Goal: Transaction & Acquisition: Purchase product/service

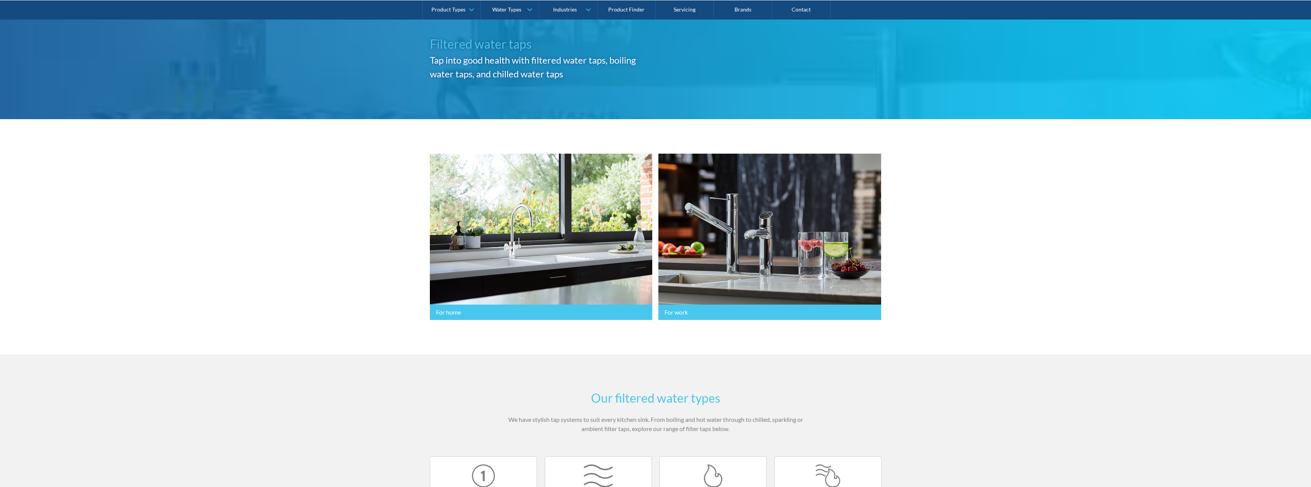
click at [1033, 282] on div "For home For home For work For work" at bounding box center [655, 236] width 1311 height 235
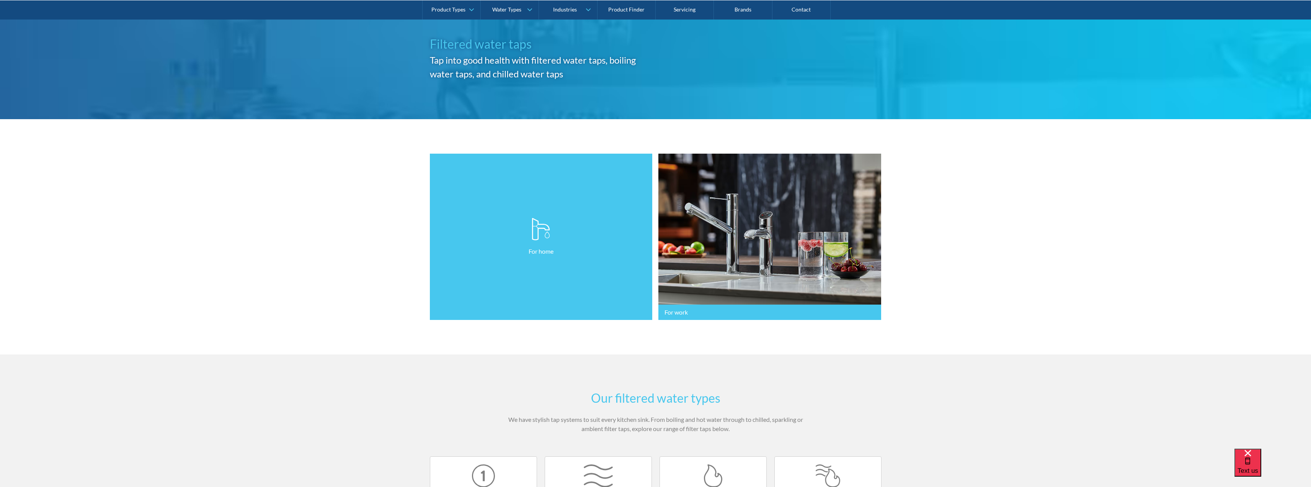
click at [535, 277] on link "For home" at bounding box center [541, 237] width 223 height 167
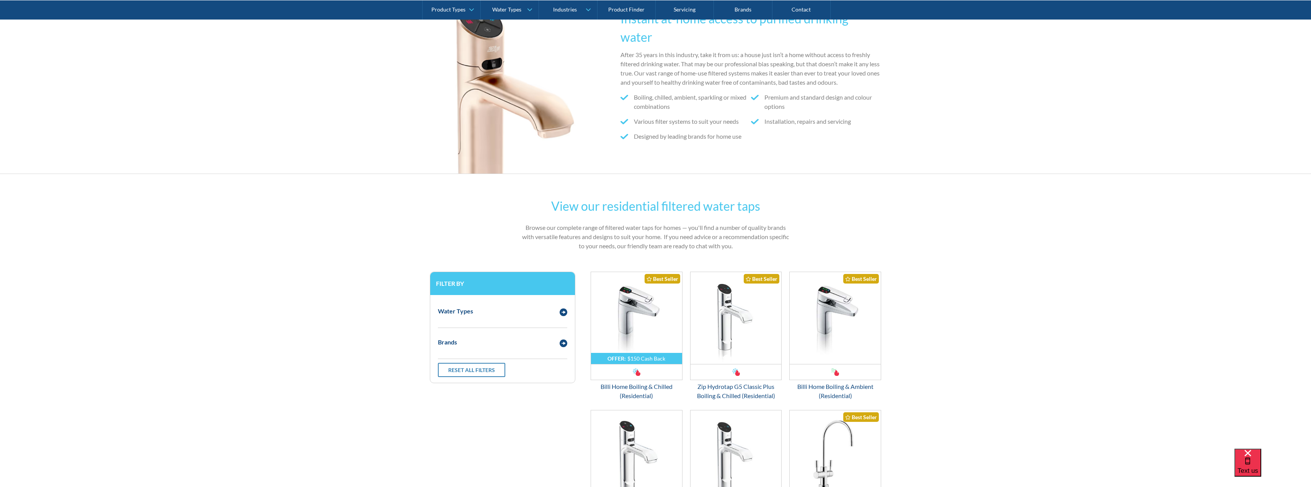
scroll to position [306, 0]
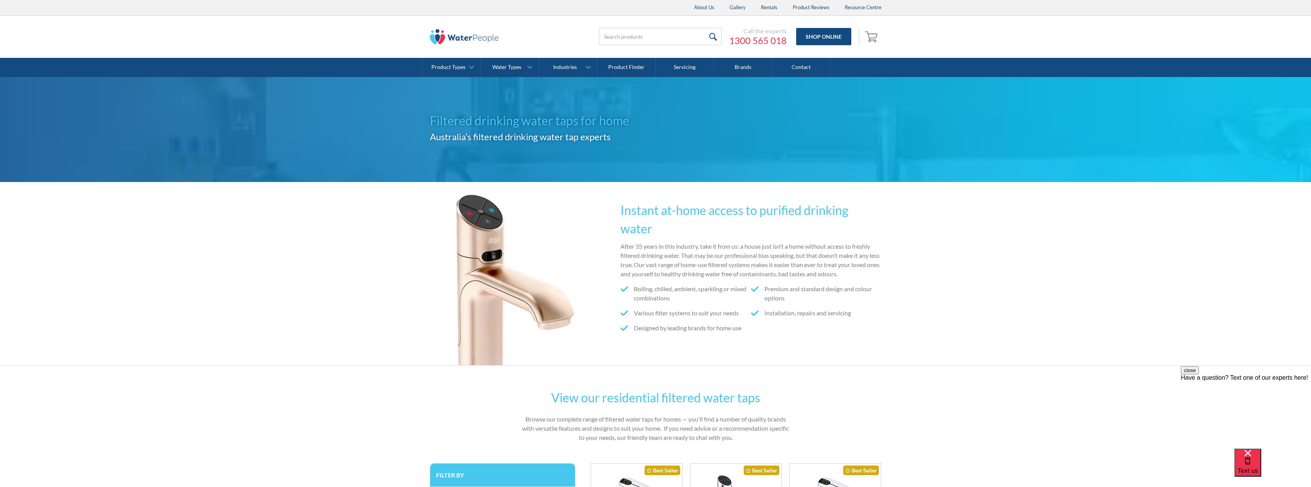
scroll to position [268, 0]
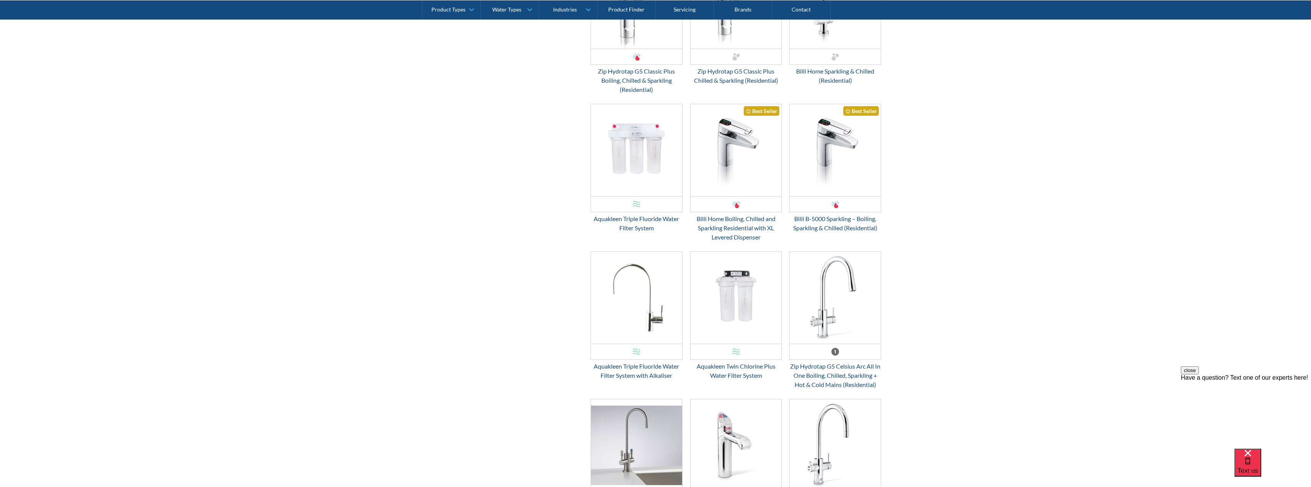
scroll to position [689, 0]
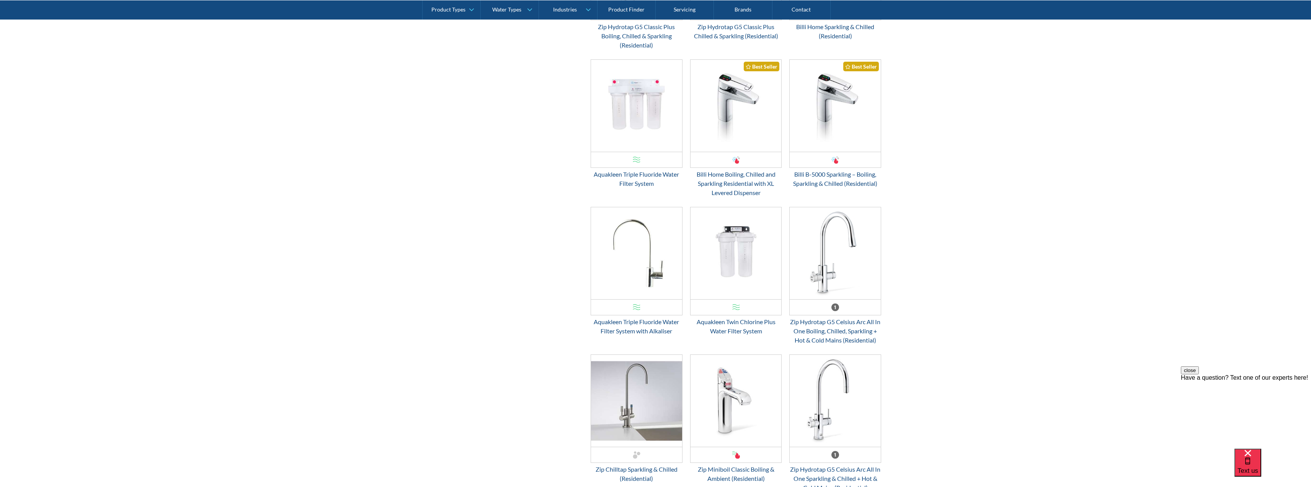
click at [956, 227] on form "View our residential filtered water taps Browse our complete range of filtered …" at bounding box center [656, 321] width 1296 height 1260
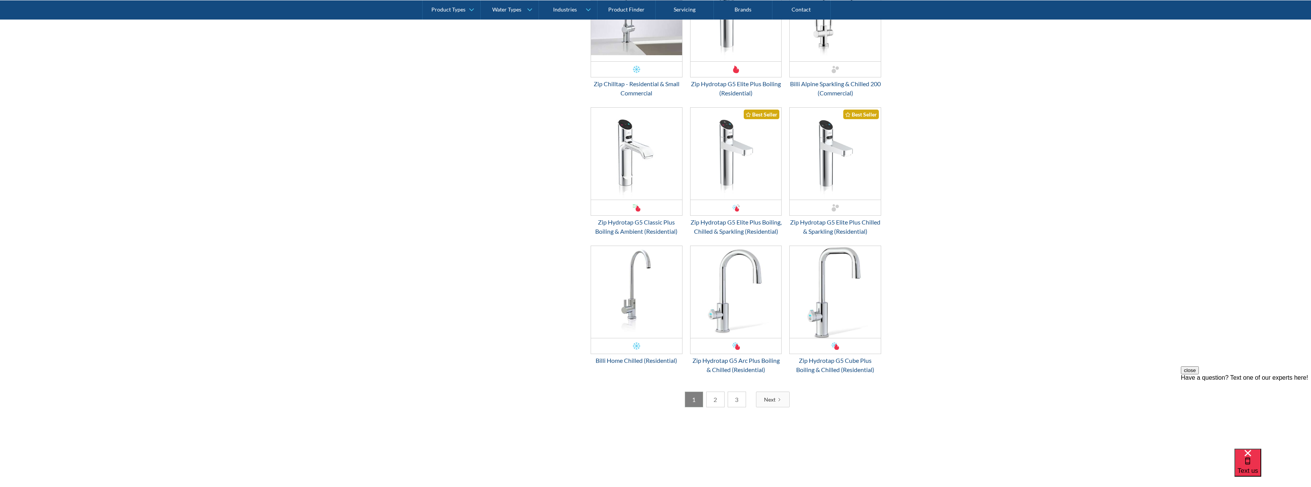
scroll to position [1302, 0]
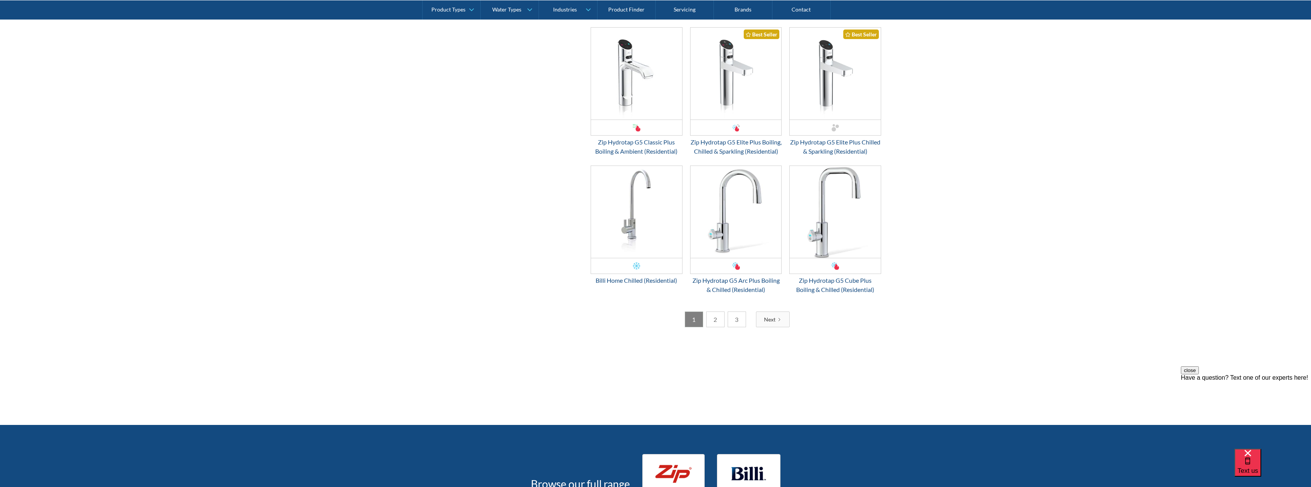
click at [721, 327] on link "2" at bounding box center [715, 319] width 18 height 16
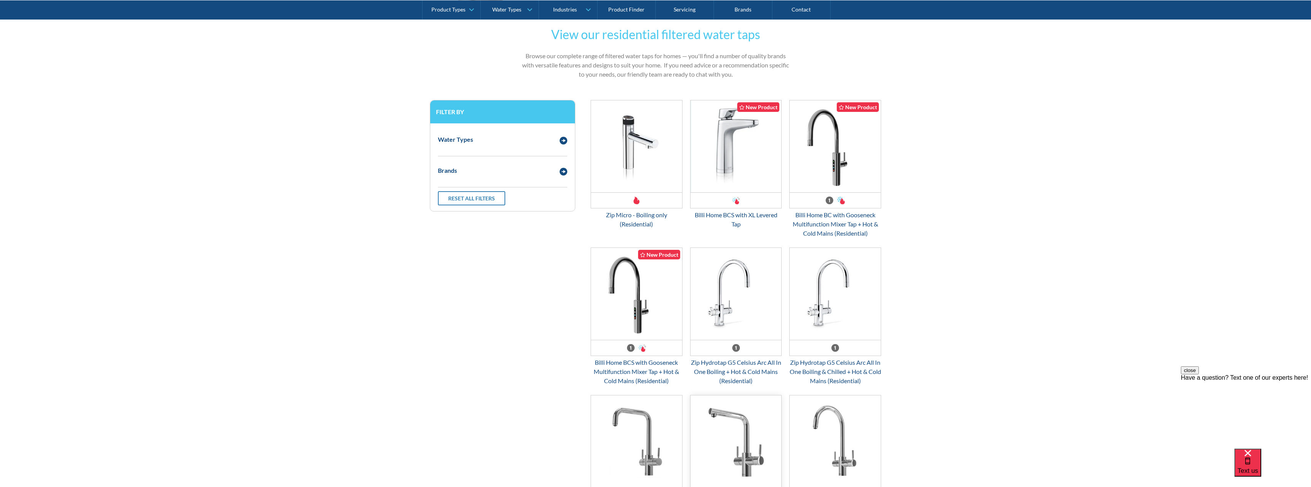
scroll to position [191, 0]
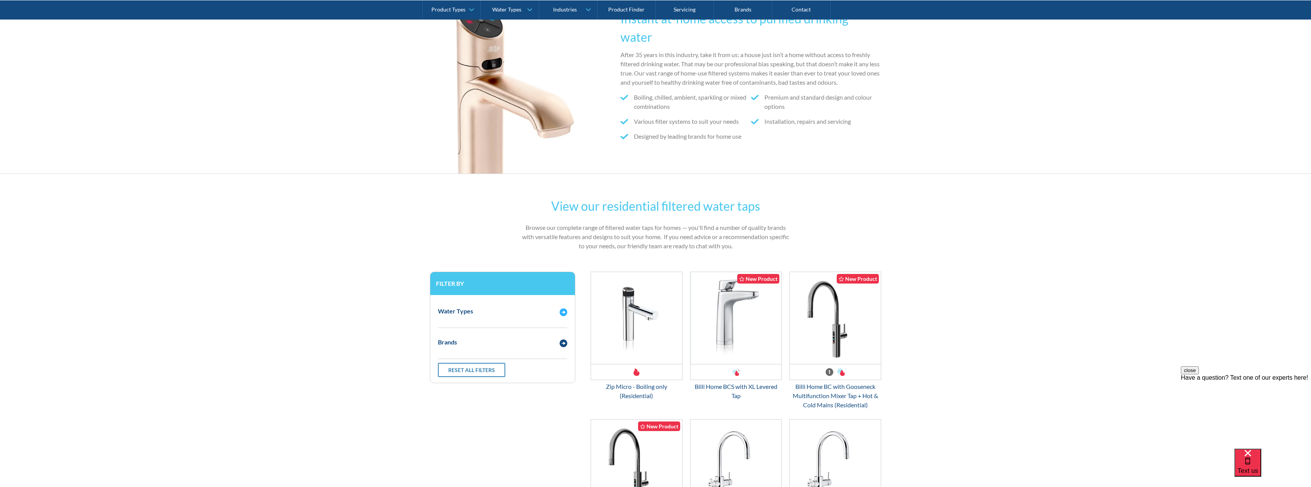
click at [466, 316] on div "Water Types" at bounding box center [502, 311] width 137 height 21
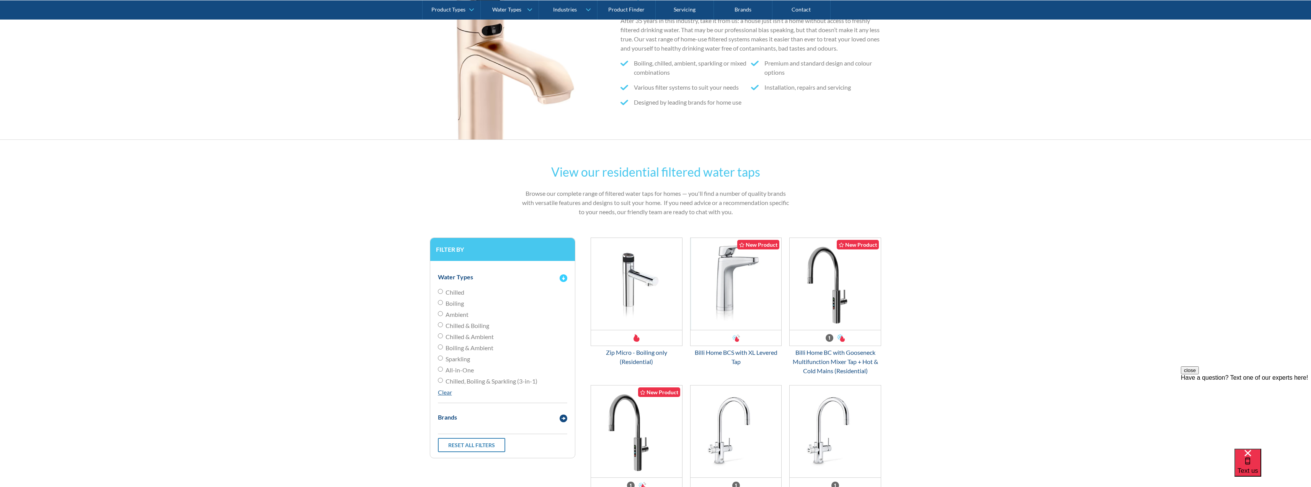
scroll to position [268, 0]
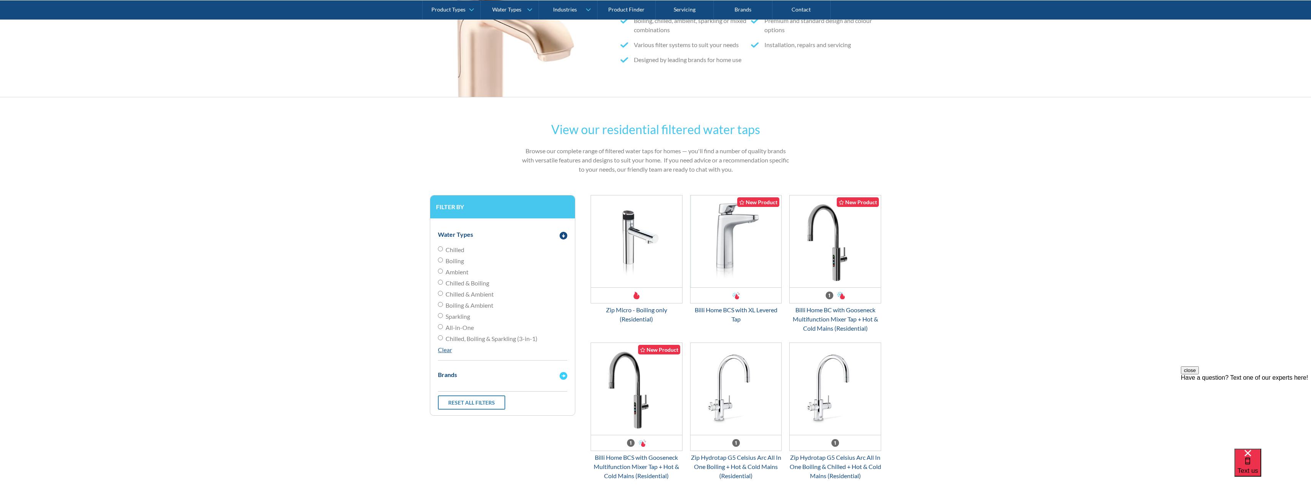
click at [444, 379] on div "Brands" at bounding box center [447, 374] width 19 height 9
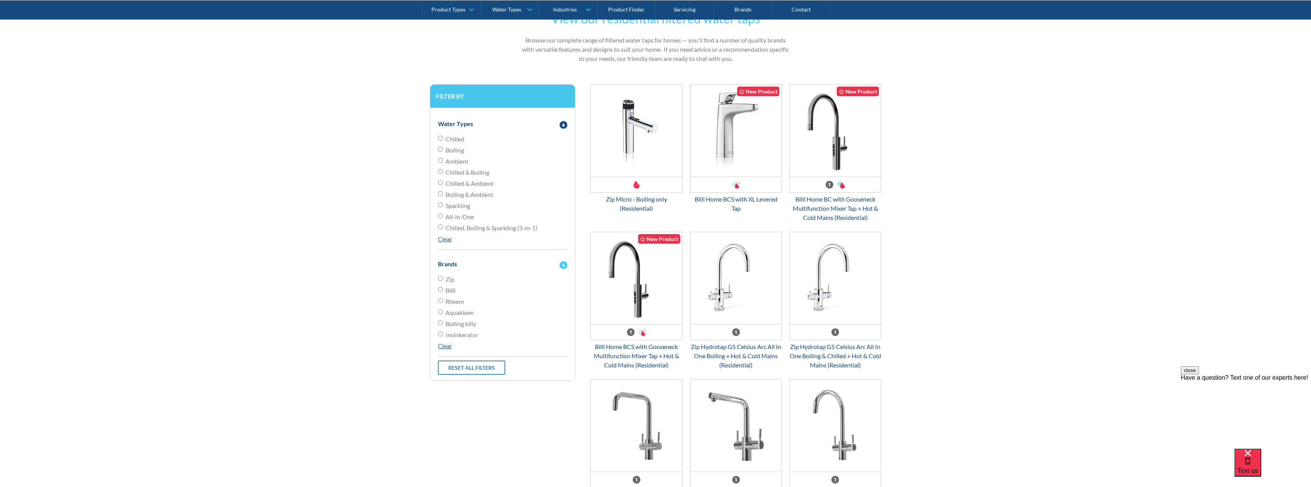
scroll to position [383, 0]
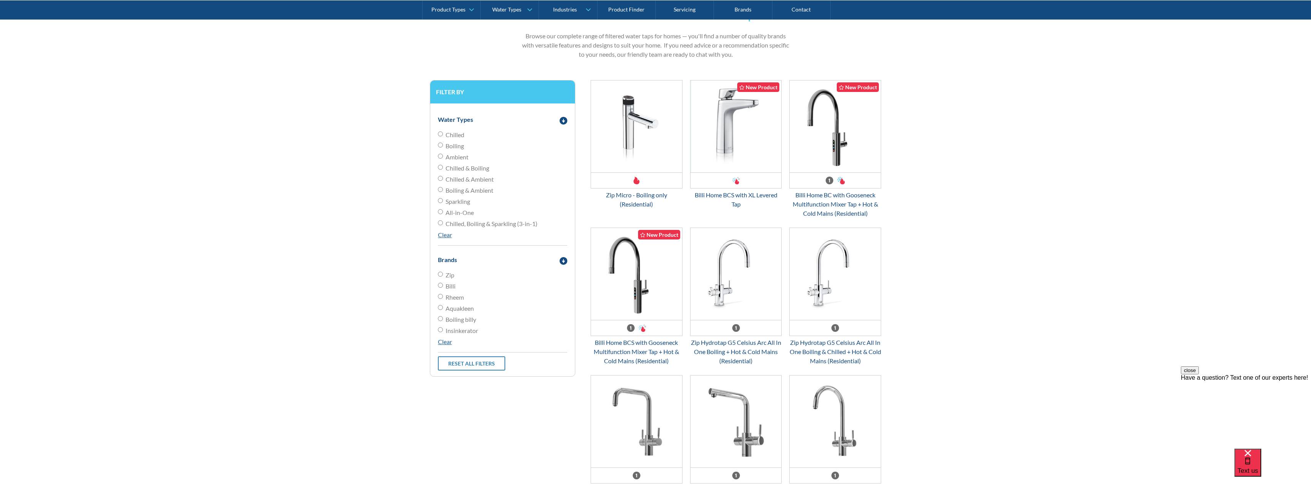
click at [447, 275] on span "Zip" at bounding box center [450, 274] width 9 height 9
click at [443, 275] on input "Zip" at bounding box center [440, 273] width 5 height 5
radio input "true"
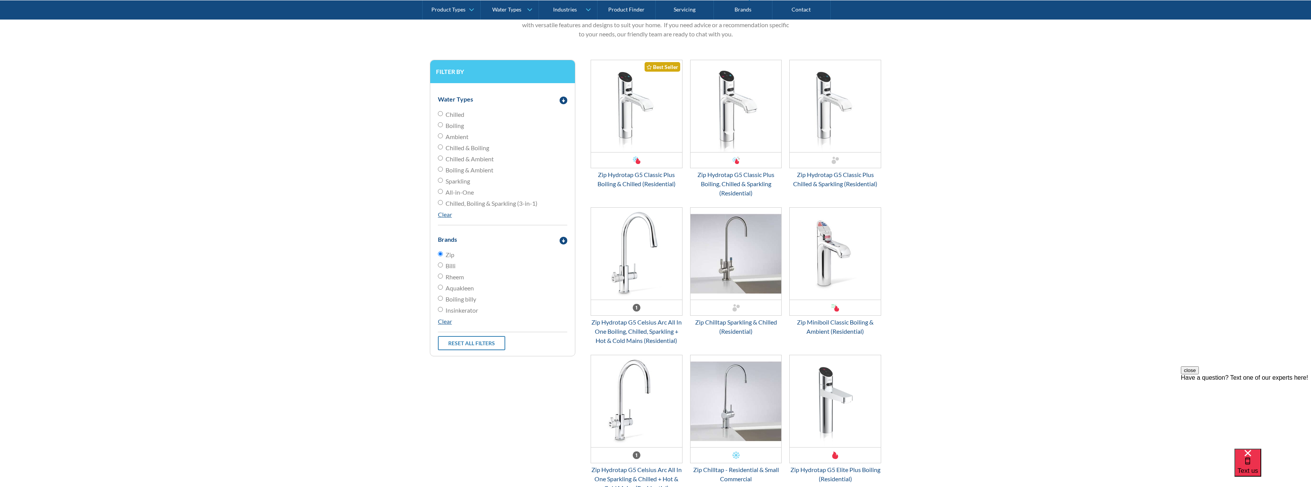
scroll to position [421, 0]
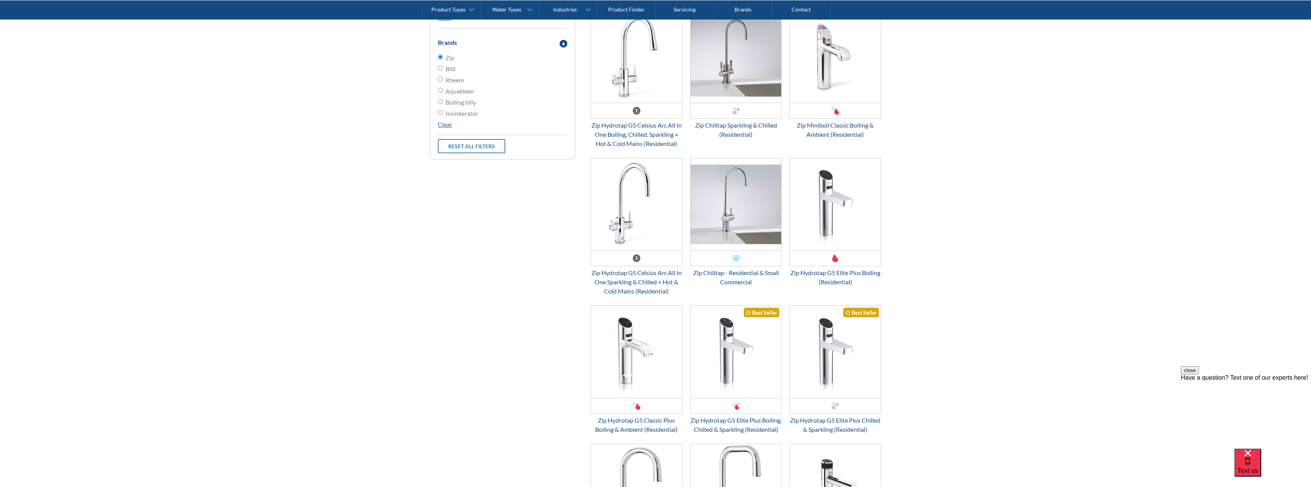
scroll to position [651, 0]
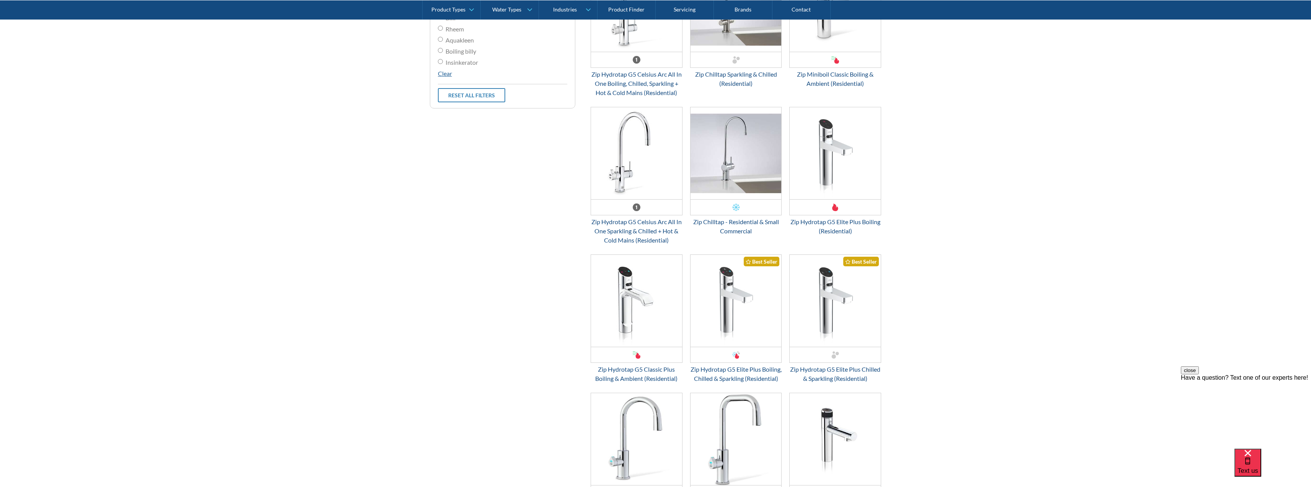
click at [921, 273] on form "View our residential filtered water taps Browse our complete range of filtered …" at bounding box center [656, 364] width 1296 height 1269
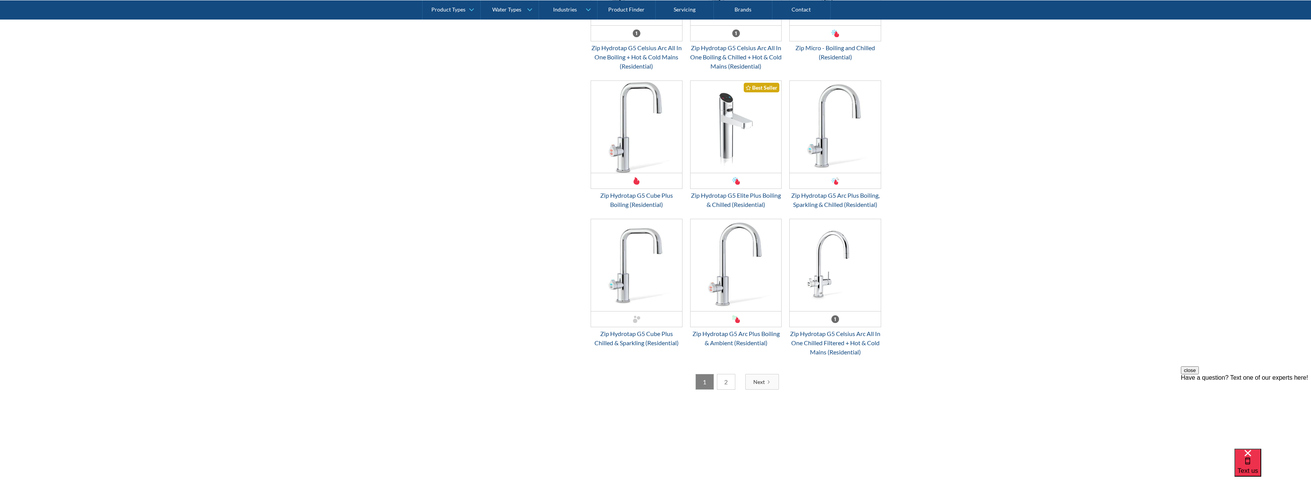
scroll to position [1302, 0]
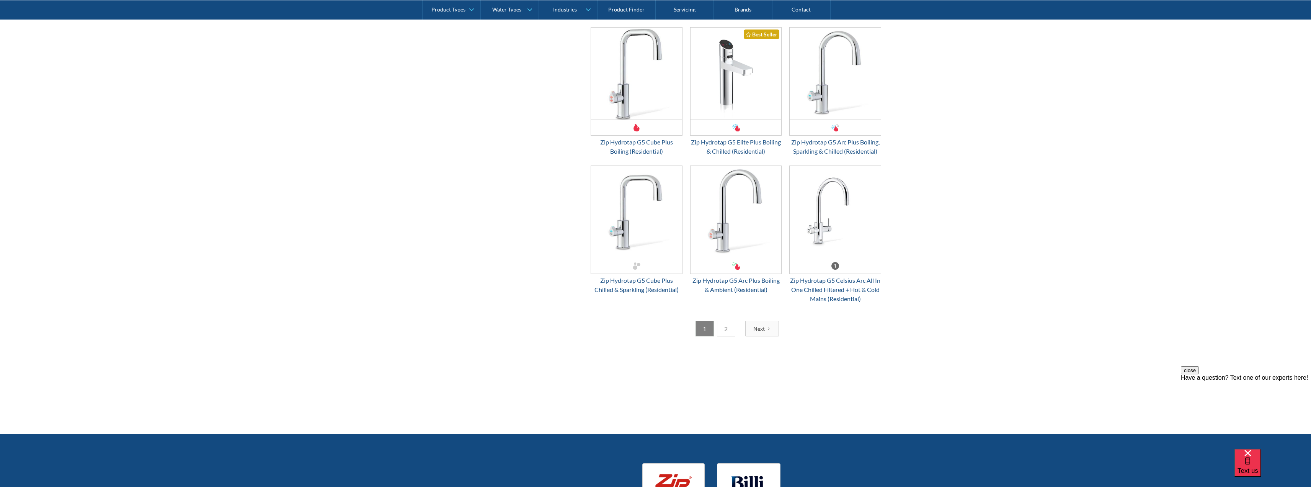
click at [729, 336] on link "2" at bounding box center [726, 328] width 18 height 16
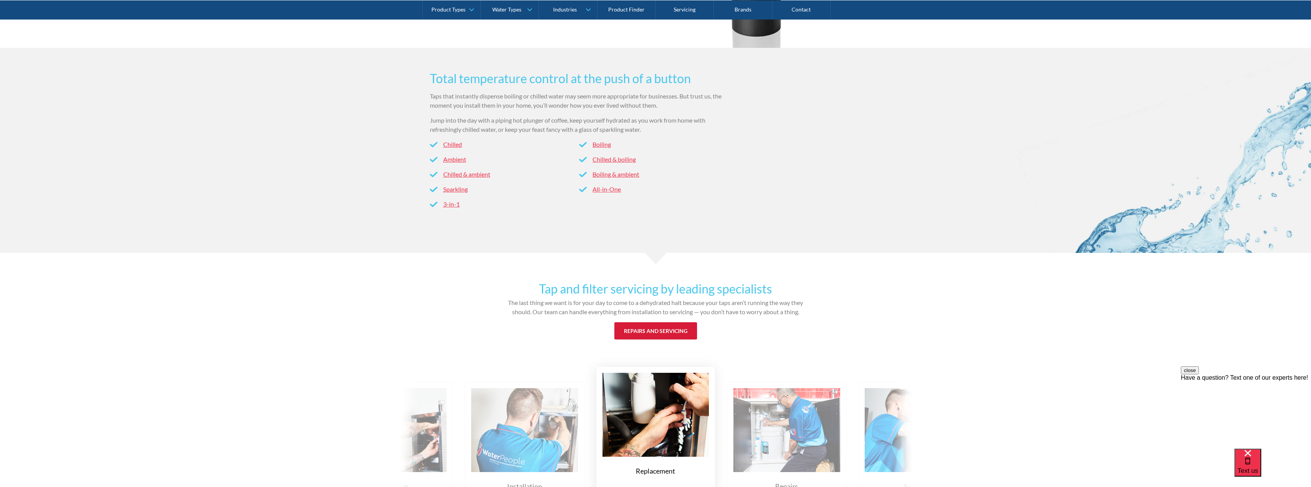
scroll to position [1396, 0]
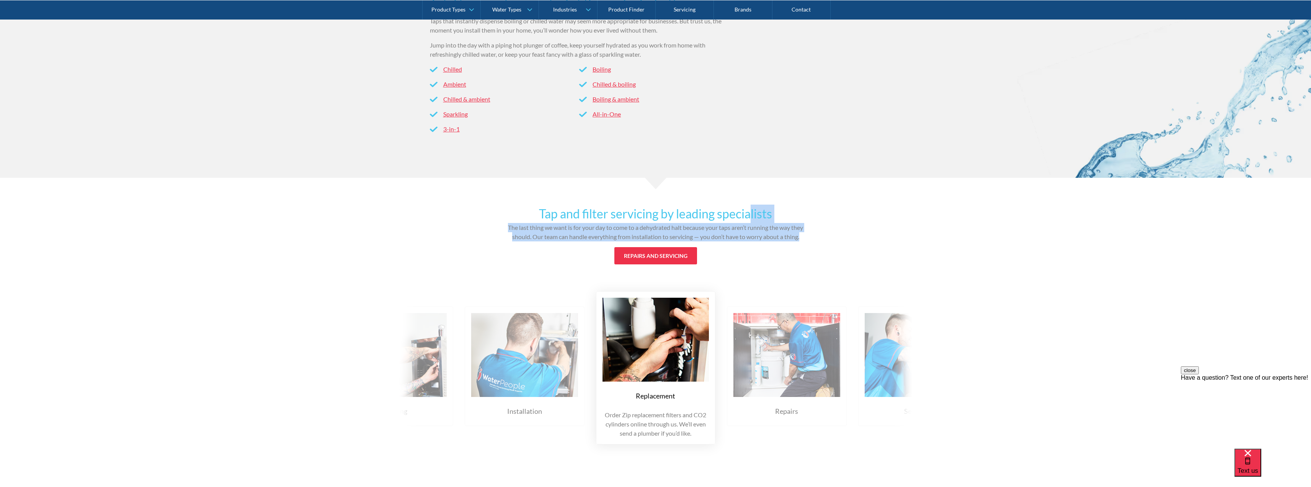
click at [762, 247] on div "Tap and filter servicing by leading specialists The last thing we want is for y…" at bounding box center [655, 334] width 1311 height 312
click at [762, 241] on p "The last thing we want is for your day to come to a dehydrated halt because you…" at bounding box center [656, 232] width 299 height 18
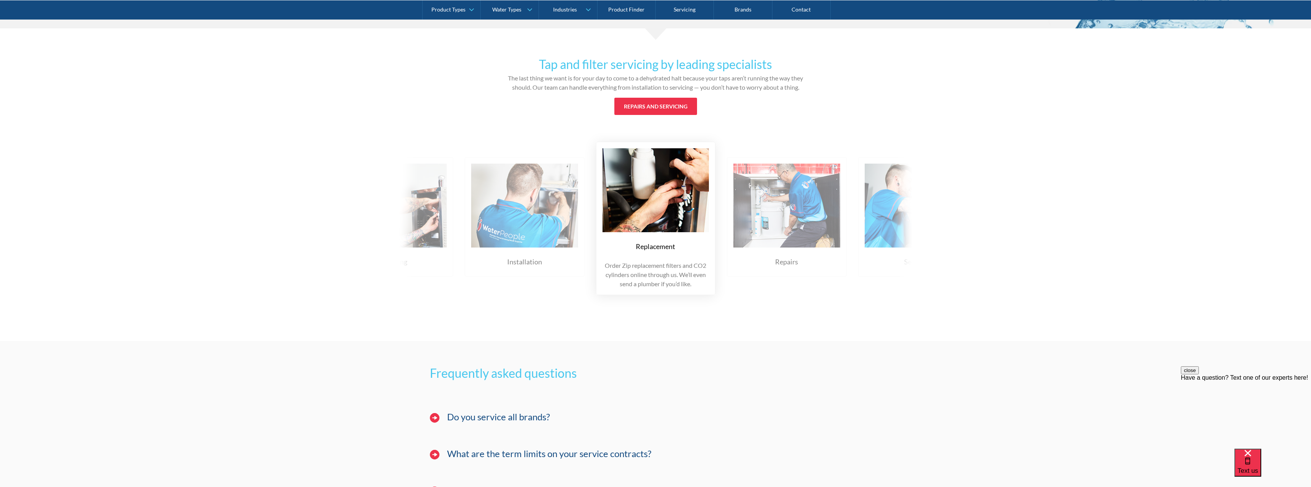
scroll to position [1549, 0]
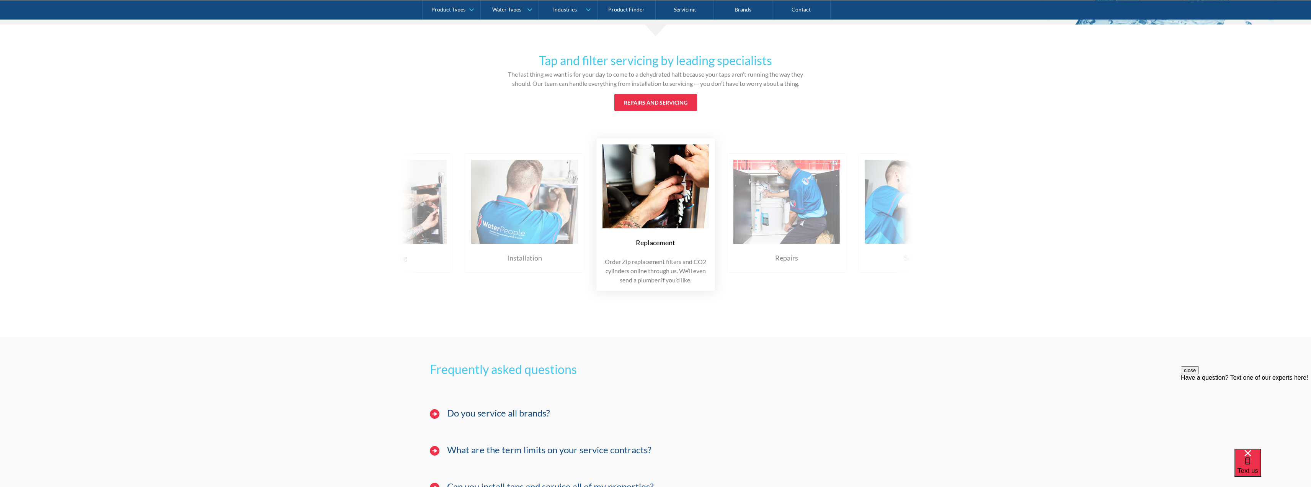
click at [811, 351] on div "Frequently asked questions Do you service all brands? The Water People’s qualif…" at bounding box center [655, 436] width 1311 height 198
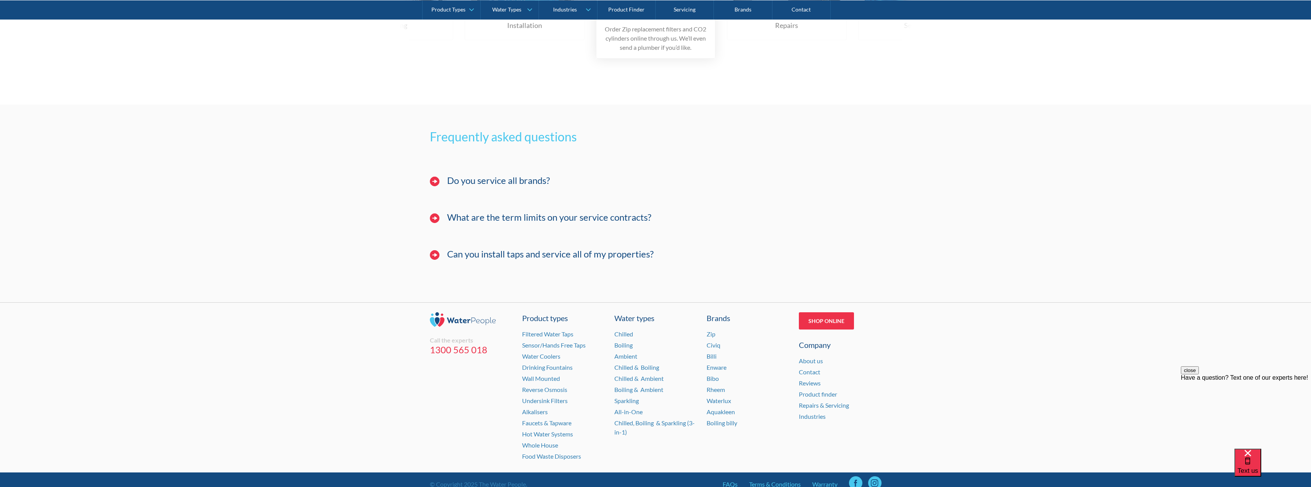
scroll to position [1817, 0]
